Goal: Task Accomplishment & Management: Manage account settings

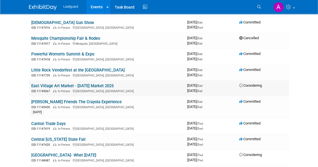
scroll to position [75, 0]
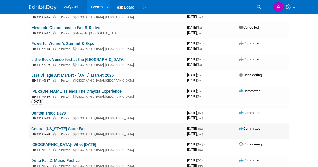
click at [48, 129] on link "Central [US_STATE] State Fair" at bounding box center [58, 129] width 55 height 5
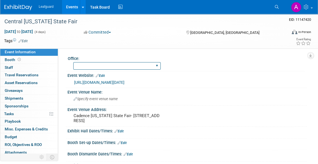
click at [106, 65] on select "[GEOGRAPHIC_DATA] [US_STATE] [GEOGRAPHIC_DATA] [GEOGRAPHIC_DATA] [GEOGRAPHIC_DA…" at bounding box center [116, 65] width 87 height 7
select select "Austin"
click at [73, 62] on select "[GEOGRAPHIC_DATA] [US_STATE] [GEOGRAPHIC_DATA] [GEOGRAPHIC_DATA] [GEOGRAPHIC_DA…" at bounding box center [116, 65] width 87 height 7
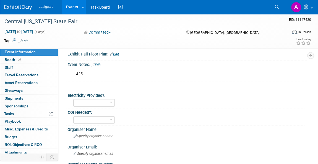
scroll to position [126, 0]
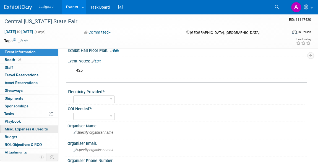
click at [22, 127] on span "Misc. Expenses & Credits 0" at bounding box center [26, 128] width 43 height 4
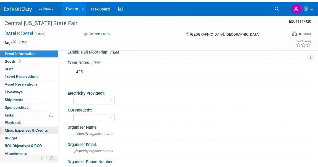
scroll to position [0, 0]
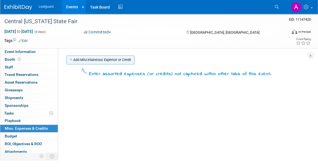
click at [91, 61] on link "Add Miscellaneous Expense or Credit" at bounding box center [100, 60] width 68 height 9
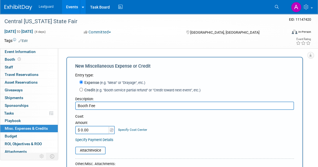
type input "Booth Fee"
click at [91, 127] on input "$ 0.00" at bounding box center [92, 130] width 35 height 8
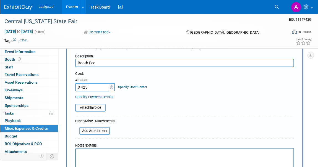
scroll to position [75, 0]
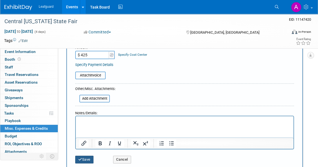
type input "$ 425.00"
click at [81, 160] on icon "submit" at bounding box center [80, 160] width 4 height 4
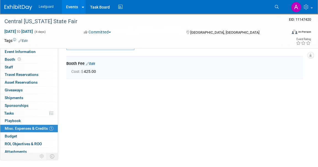
scroll to position [12, 0]
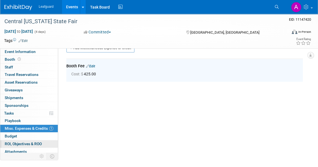
click at [22, 144] on span "ROI, Objectives & ROO 0" at bounding box center [23, 144] width 37 height 4
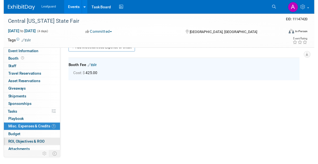
scroll to position [0, 0]
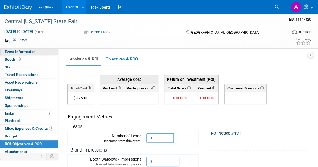
click at [11, 50] on span "Event Information" at bounding box center [20, 52] width 31 height 4
select select "Austin"
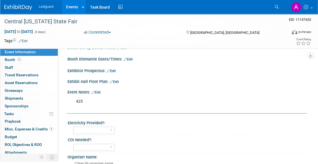
scroll to position [126, 0]
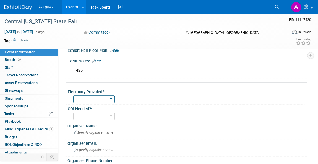
click at [100, 102] on select "Yes No" at bounding box center [94, 98] width 42 height 7
select select "Yes"
click at [73, 99] on select "Yes No" at bounding box center [94, 98] width 42 height 7
click at [100, 120] on select "Yes No" at bounding box center [94, 115] width 42 height 7
select select "No"
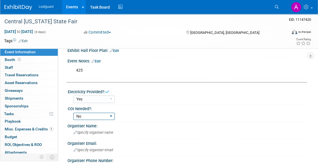
click at [73, 116] on select "Yes No" at bounding box center [94, 115] width 42 height 7
click at [95, 121] on div "Yes No" at bounding box center [94, 116] width 42 height 10
click at [97, 120] on select "Yes No" at bounding box center [94, 115] width 42 height 7
select select
click at [73, 116] on select "Yes No" at bounding box center [94, 115] width 42 height 7
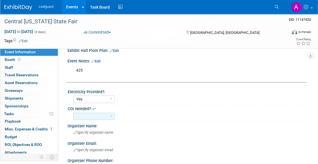
click at [170, 120] on div "Yes No" at bounding box center [188, 115] width 231 height 9
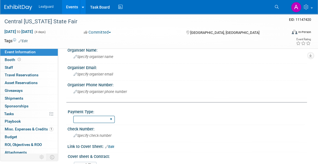
click at [105, 120] on select "Cash/Expense Check Credit Card Free" at bounding box center [94, 118] width 42 height 7
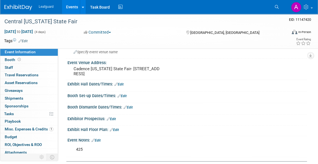
scroll to position [0, 0]
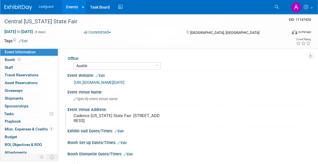
drag, startPoint x: 123, startPoint y: 120, endPoint x: 126, endPoint y: 124, distance: 5.1
click at [126, 123] on pre "Cadence [US_STATE] State Fair- [STREET_ADDRESS]" at bounding box center [118, 118] width 88 height 10
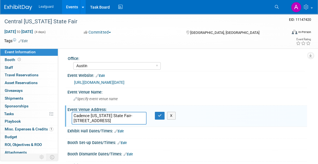
drag, startPoint x: 123, startPoint y: 120, endPoint x: 136, endPoint y: 126, distance: 14.8
click at [136, 124] on textarea "Cadence [US_STATE] State Fair- [STREET_ADDRESS]" at bounding box center [109, 118] width 75 height 13
